Goal: Task Accomplishment & Management: Complete application form

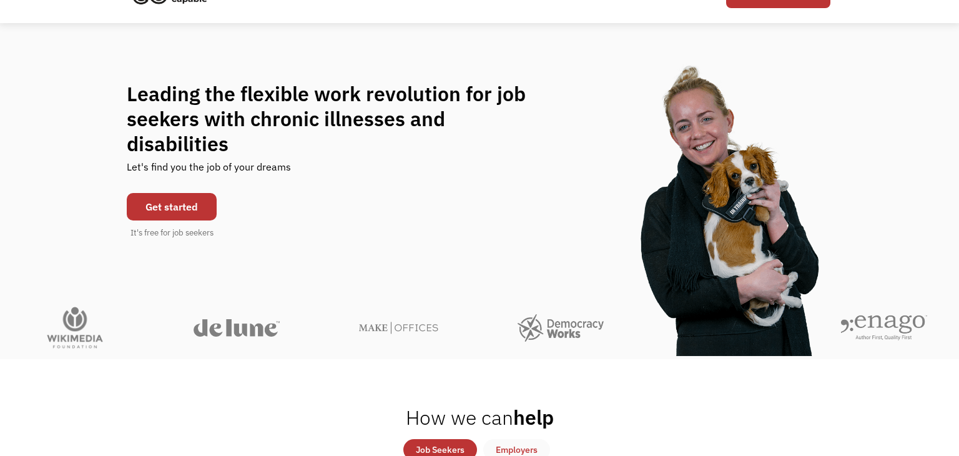
scroll to position [80, 0]
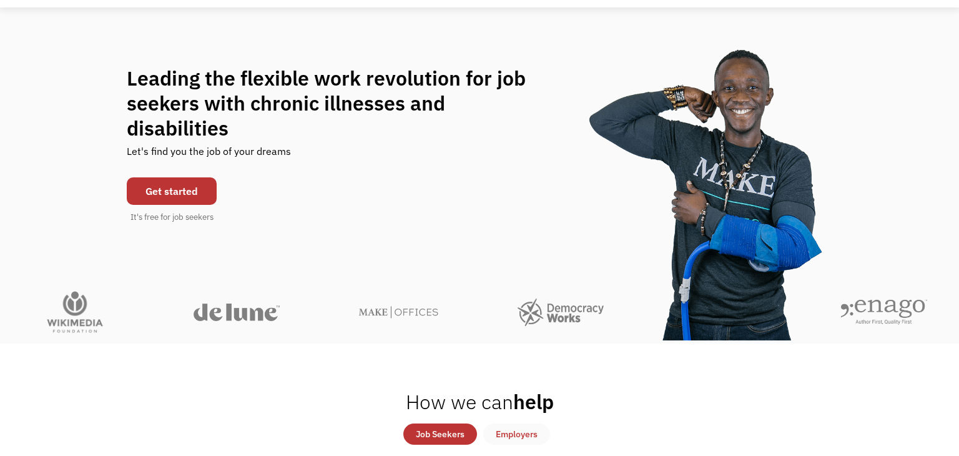
click at [179, 184] on link "Get started" at bounding box center [172, 190] width 90 height 27
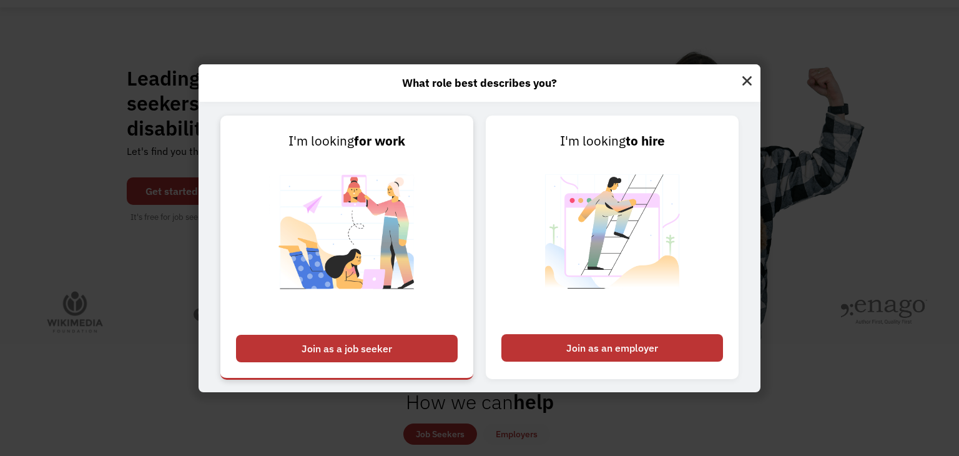
click at [381, 349] on div "Join as a job seeker" at bounding box center [347, 348] width 222 height 27
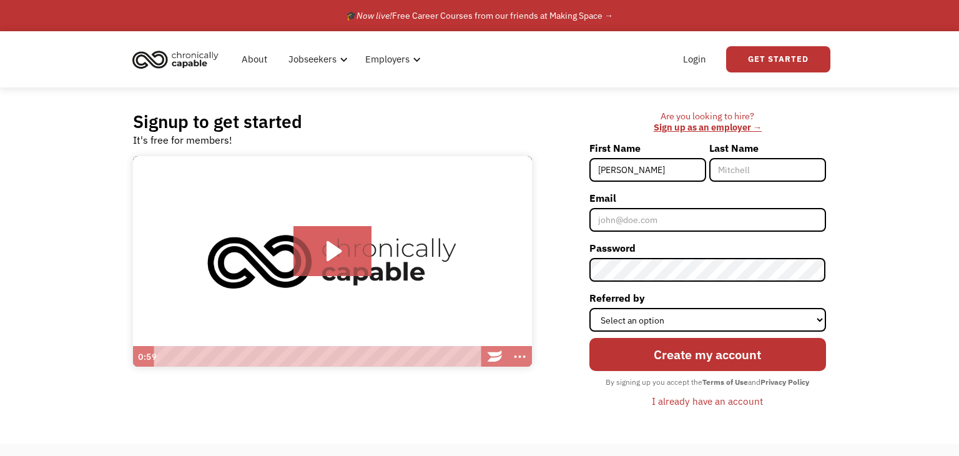
type input "Sarah"
type input "Ewing"
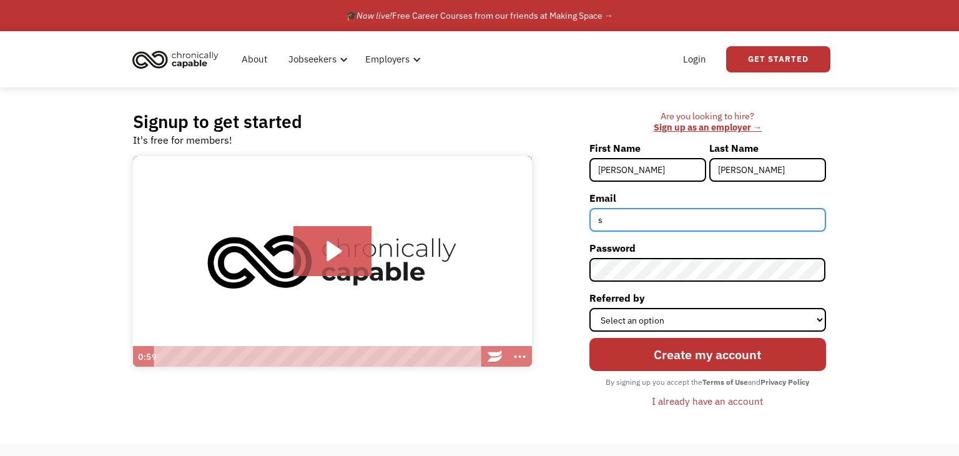
type input "sarahrewing@gmail.com"
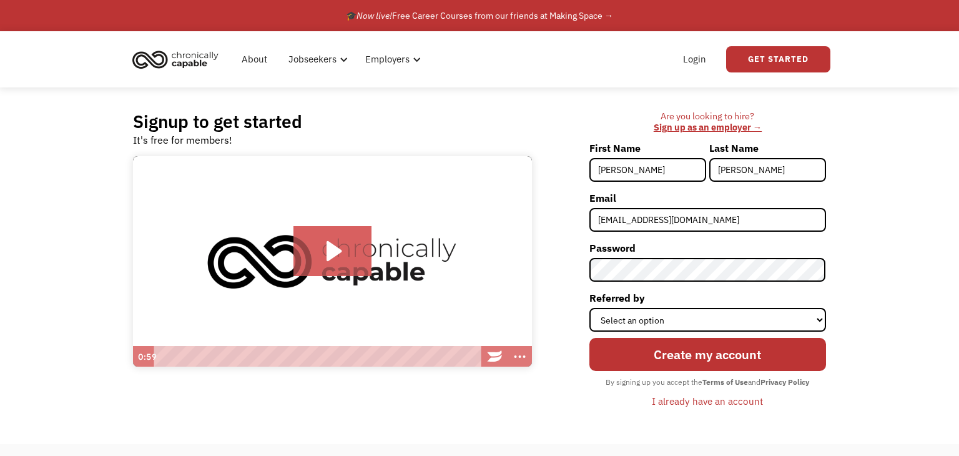
click at [859, 280] on div "Signup to get started It's free for members! Click for sound @keyframes VOLUME_…" at bounding box center [479, 265] width 959 height 356
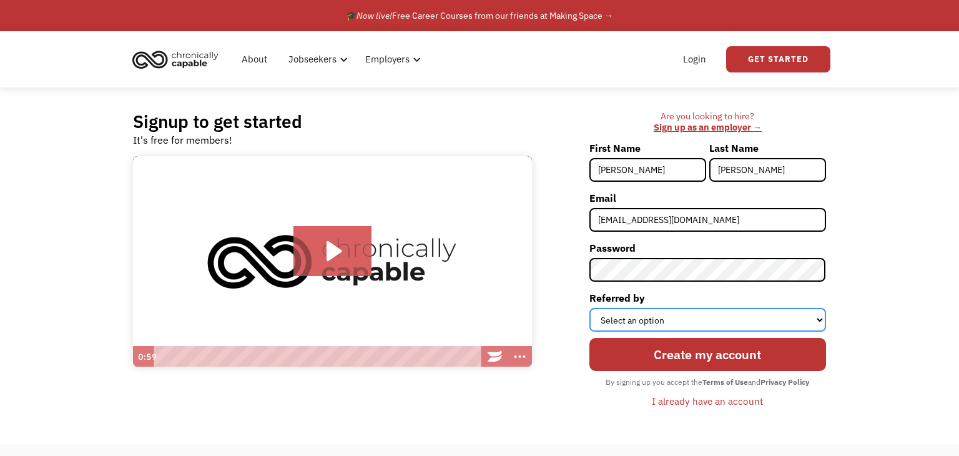
click at [651, 319] on select "Select an option Instagram Facebook Twitter Search Engine News Article Word of …" at bounding box center [707, 320] width 237 height 24
select select "Other"
click at [590, 308] on select "Select an option Instagram Facebook Twitter Search Engine News Article Word of …" at bounding box center [707, 320] width 237 height 24
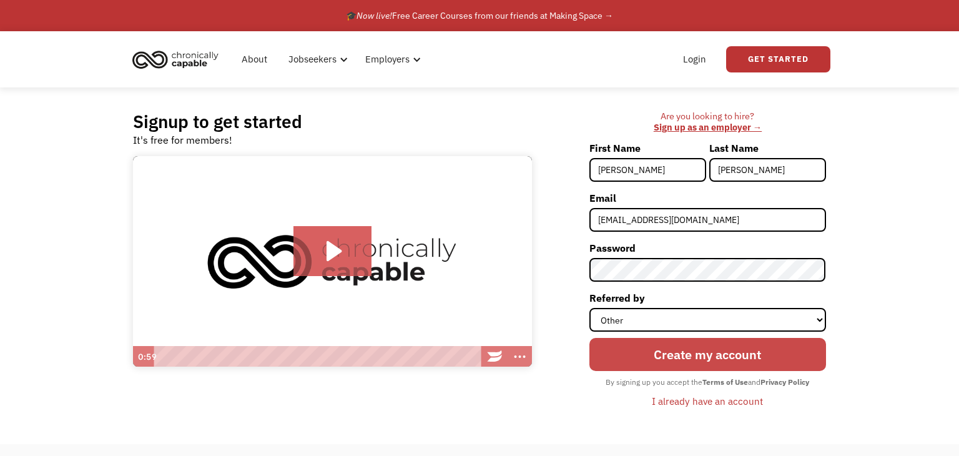
click at [697, 364] on input "Create my account" at bounding box center [707, 354] width 237 height 33
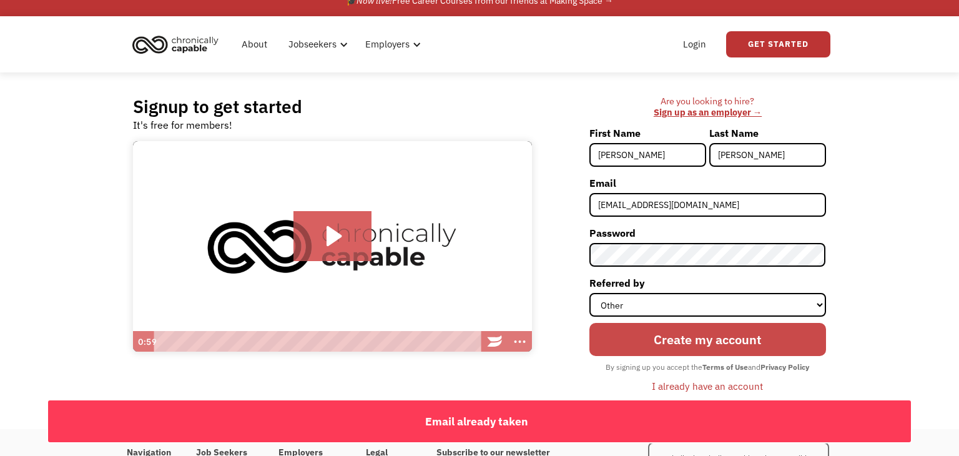
scroll to position [22, 0]
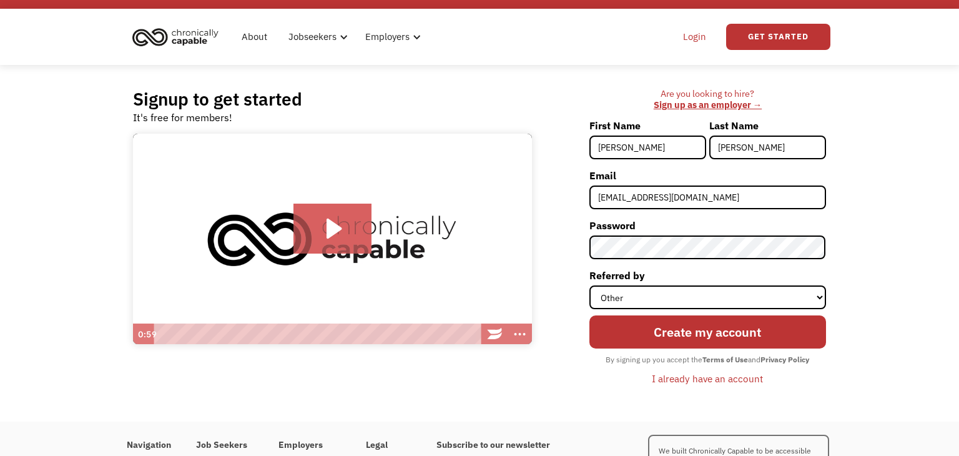
click at [697, 34] on link "Login" at bounding box center [694, 37] width 38 height 40
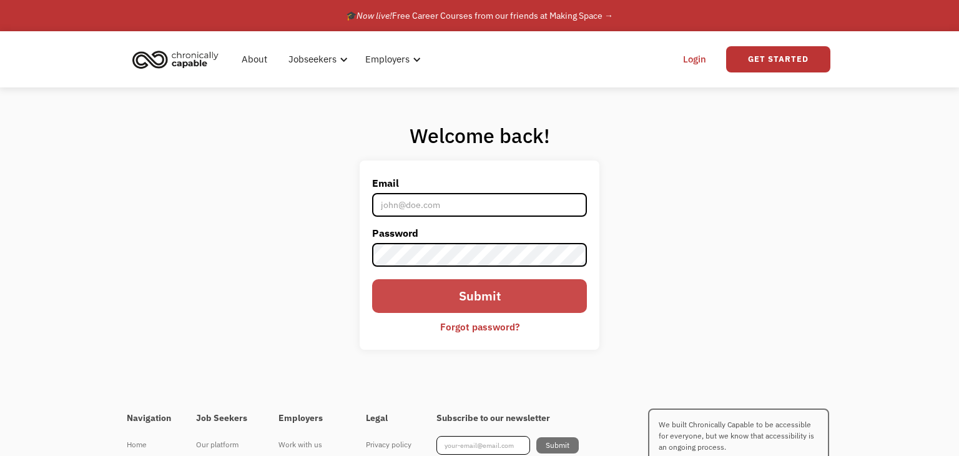
type input "sarahrewing@gmail.com"
click at [484, 300] on input "Submit" at bounding box center [479, 295] width 215 height 33
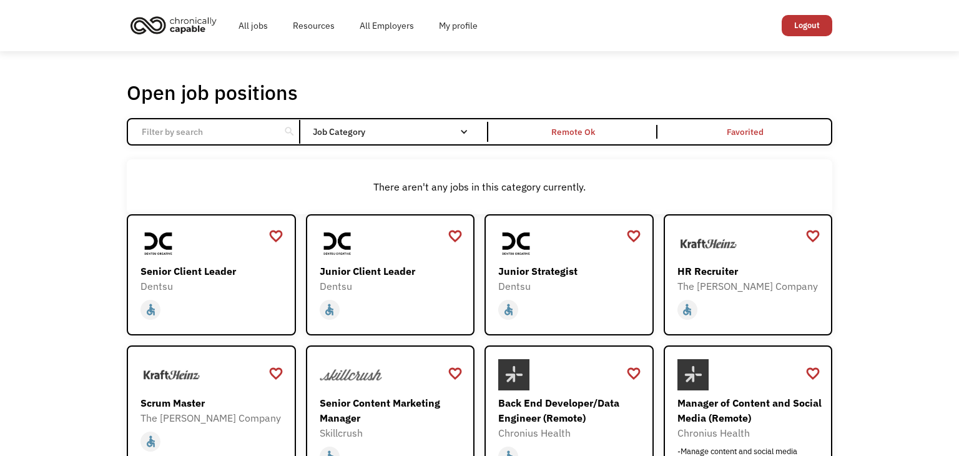
click at [211, 135] on input "Email Form" at bounding box center [203, 132] width 139 height 24
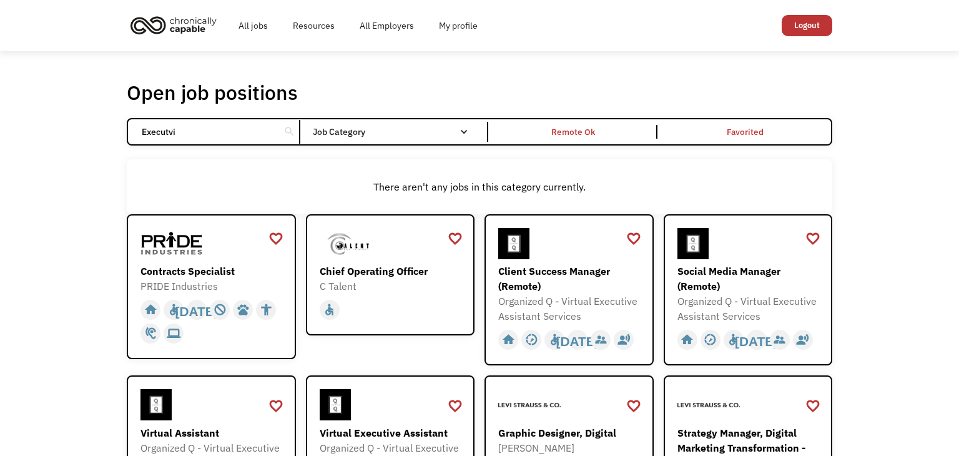
type input "Executvie"
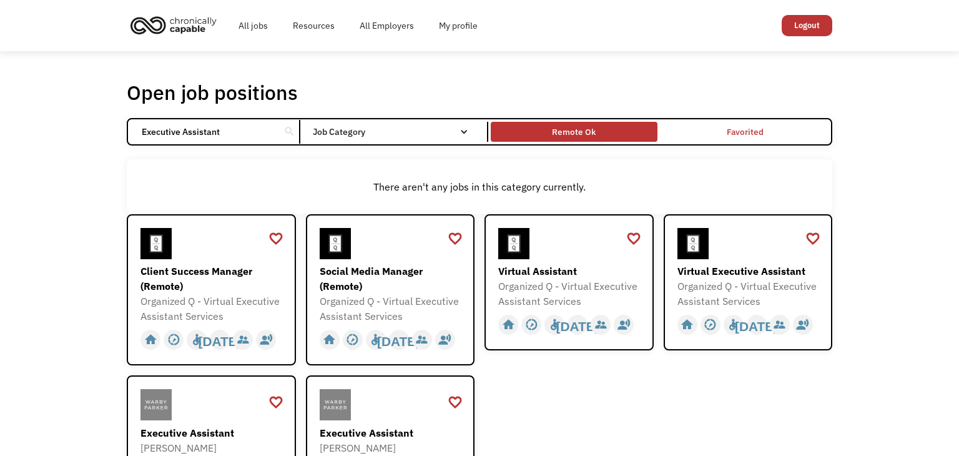
type input "Executive Assistant"
click at [597, 130] on div "Remote Ok" at bounding box center [574, 132] width 166 height 14
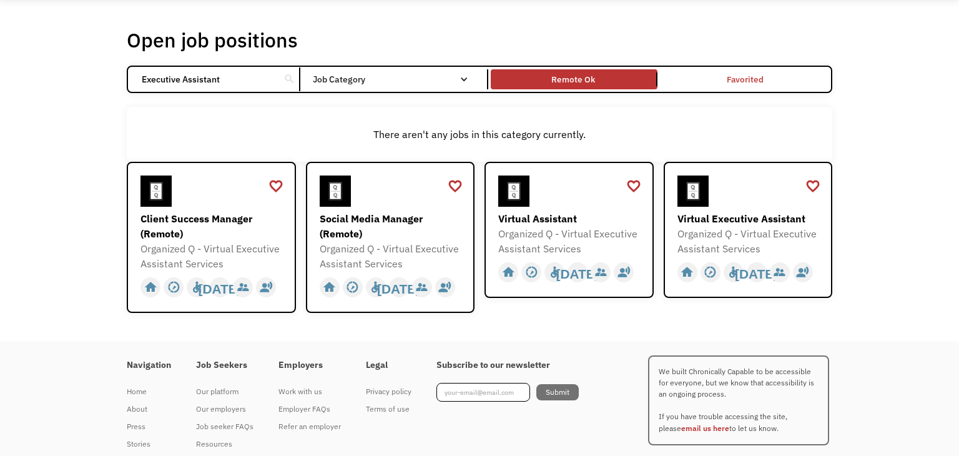
scroll to position [54, 0]
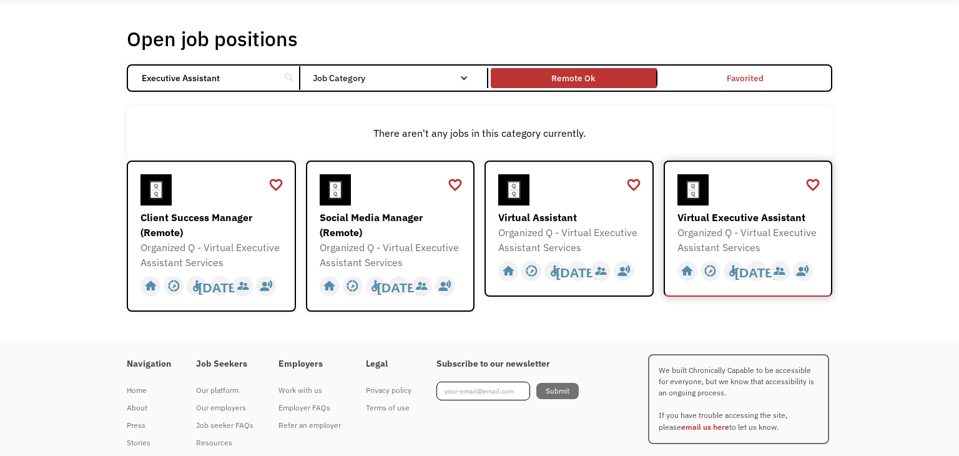
click at [752, 210] on div "Virtual Executive Assistant" at bounding box center [749, 217] width 145 height 15
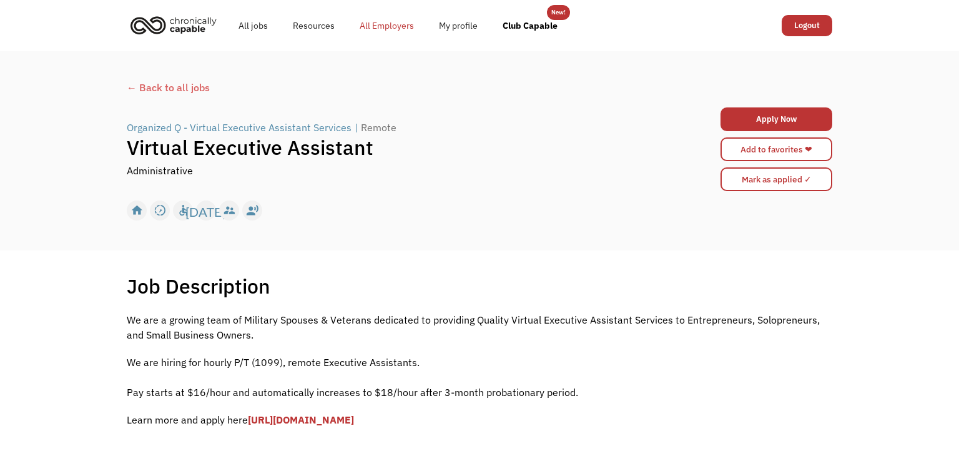
click at [387, 31] on link "All Employers" at bounding box center [386, 26] width 79 height 40
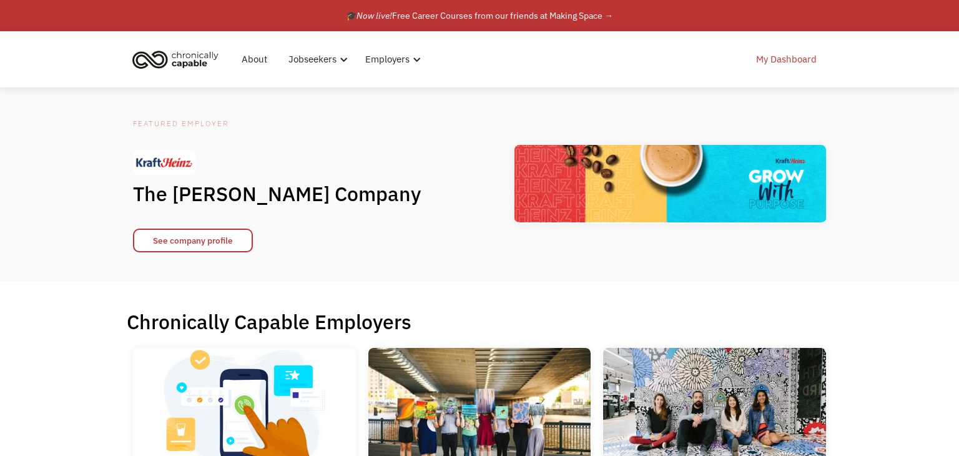
click at [775, 61] on link "My Dashboard" at bounding box center [786, 59] width 76 height 40
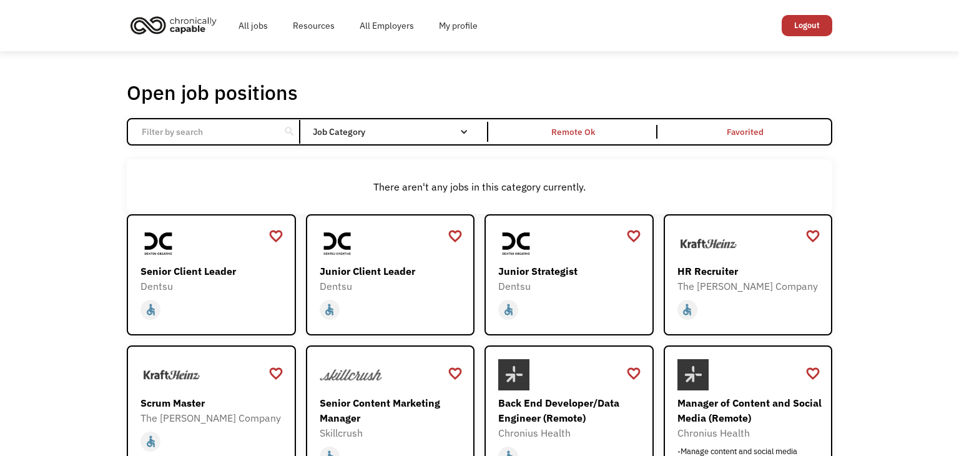
click at [193, 119] on div "search Filter by category Administration Communications & Public Relations Cust…" at bounding box center [479, 131] width 705 height 27
click at [192, 131] on input "Email Form" at bounding box center [203, 132] width 139 height 24
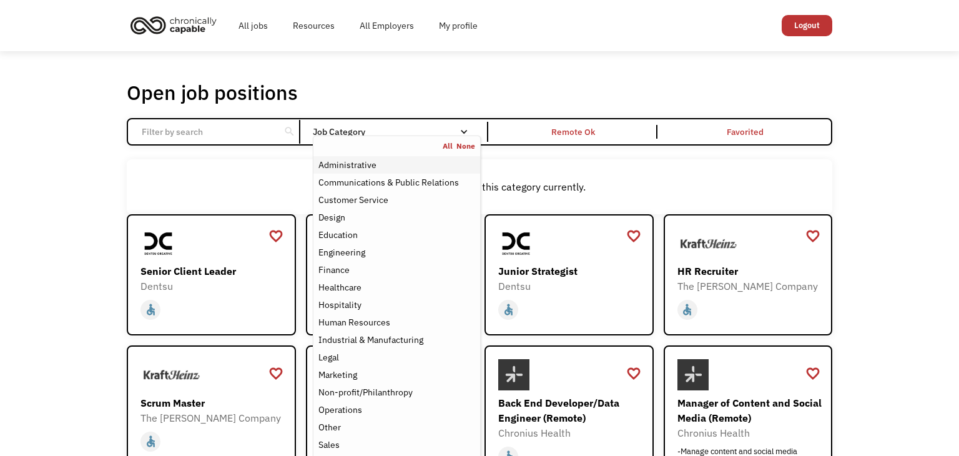
click at [362, 163] on div "Administrative" at bounding box center [347, 164] width 58 height 15
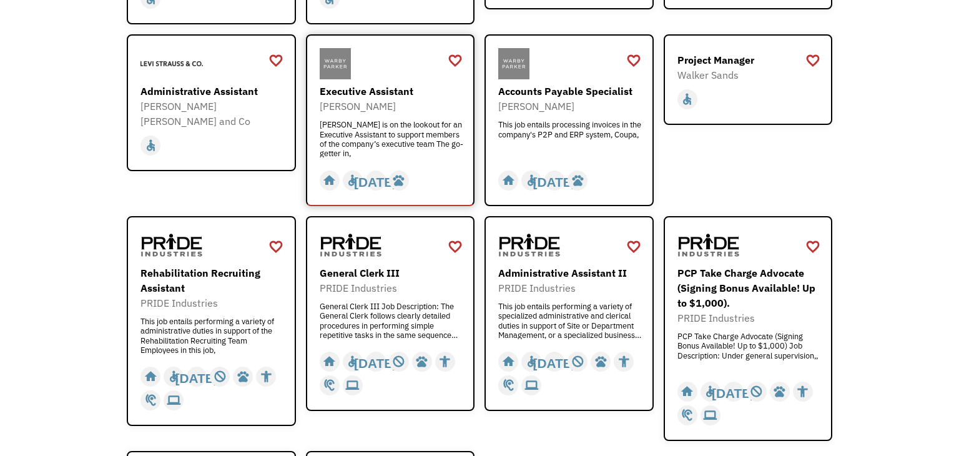
scroll to position [557, 0]
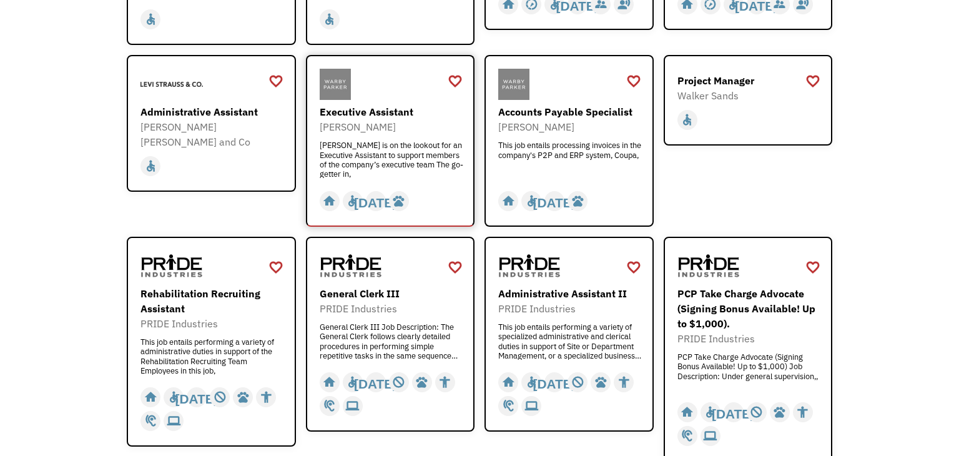
click at [393, 104] on div "Executive Assistant" at bounding box center [392, 111] width 145 height 15
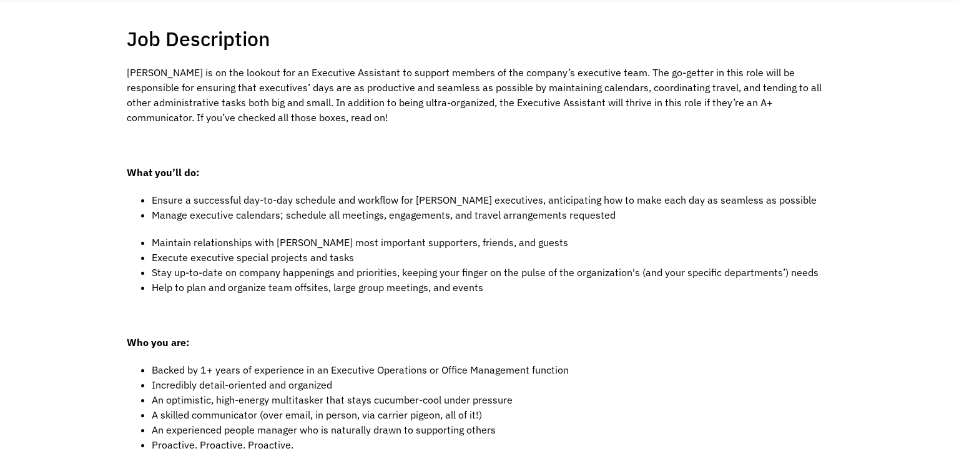
scroll to position [247, 0]
